Goal: Information Seeking & Learning: Understand process/instructions

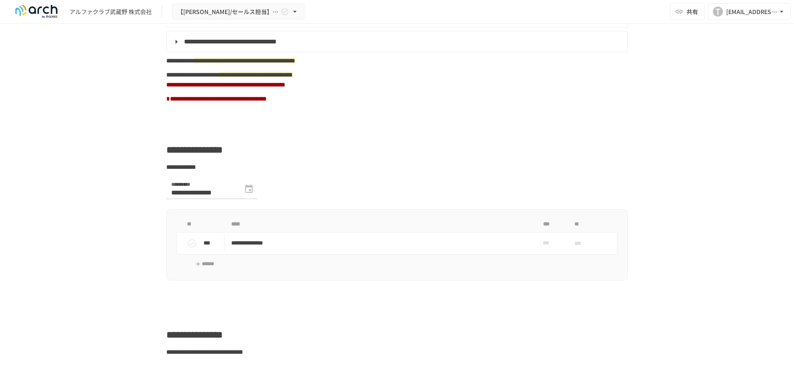
scroll to position [455, 0]
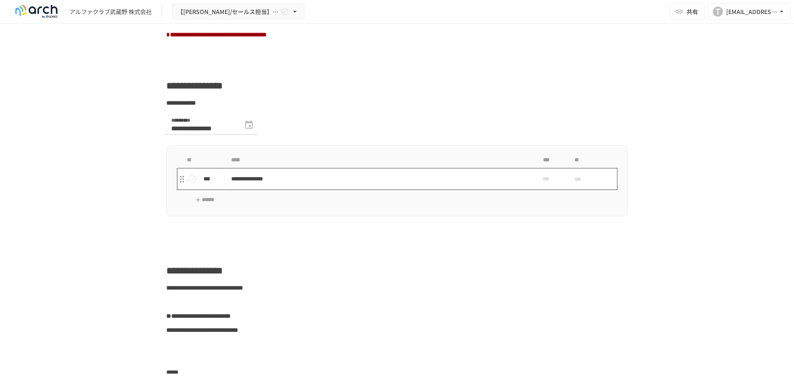
click at [266, 184] on p "**********" at bounding box center [379, 179] width 297 height 10
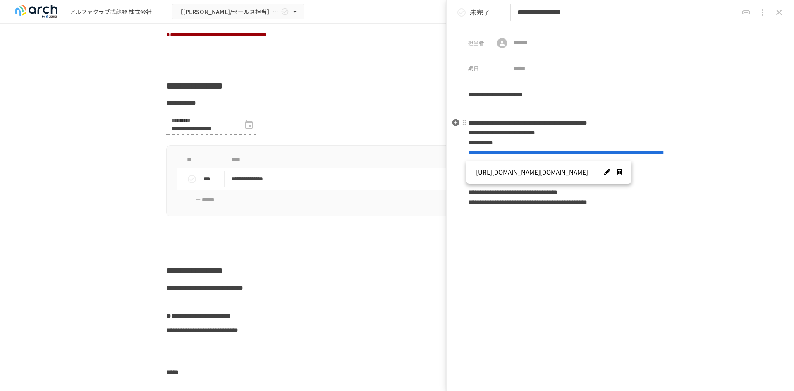
click at [531, 153] on span "**********" at bounding box center [566, 152] width 196 height 6
click at [779, 11] on icon "close drawer" at bounding box center [779, 13] width 6 height 6
